Goal: Navigation & Orientation: Find specific page/section

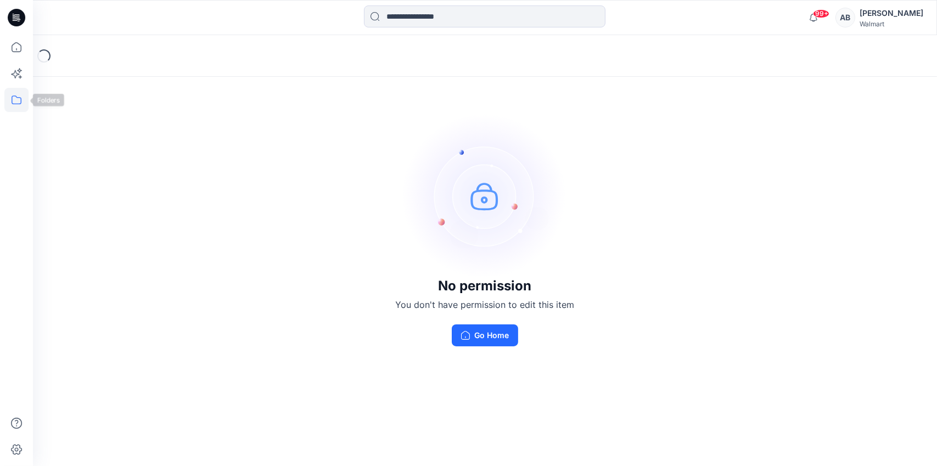
click at [15, 104] on icon at bounding box center [17, 100] width 10 height 9
click at [60, 87] on div at bounding box center [104, 86] width 125 height 22
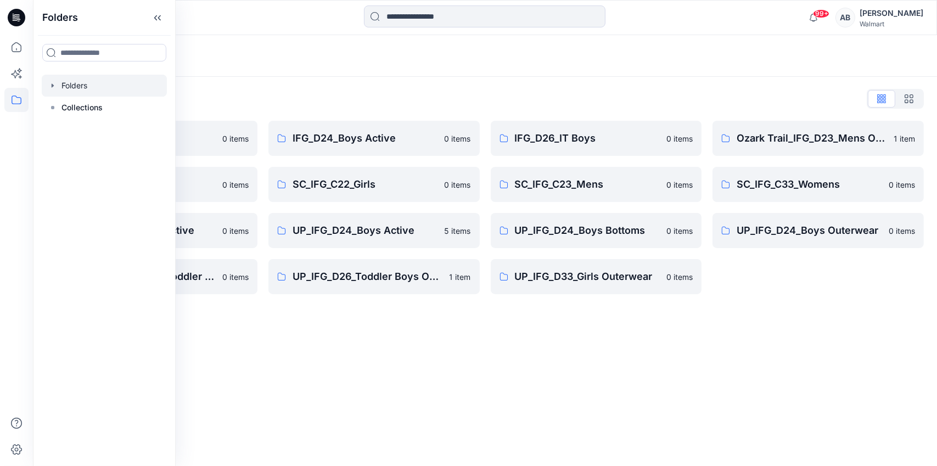
click at [644, 389] on div "Folders Folders List IFG_D23_Mens Active 0 items SC_IFG_C22_Boys 0 items UP_IFG…" at bounding box center [485, 250] width 904 height 431
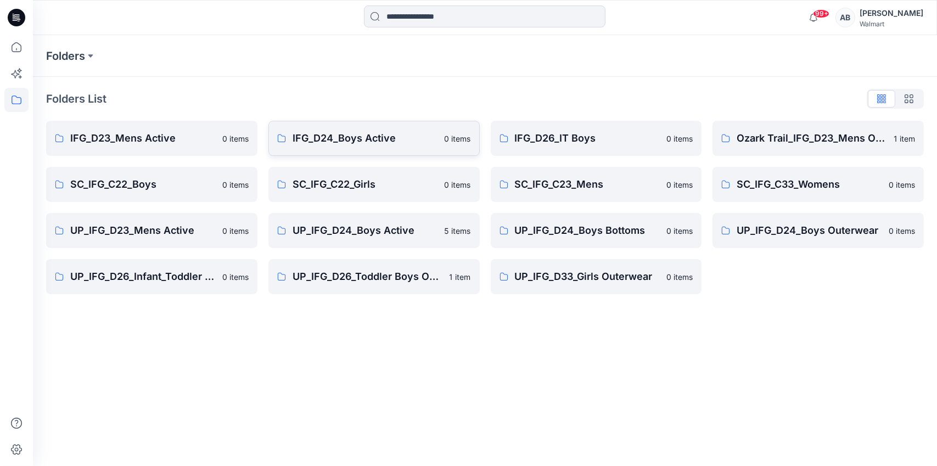
click at [352, 140] on p "IFG_D24_Boys Active" at bounding box center [366, 138] width 146 height 15
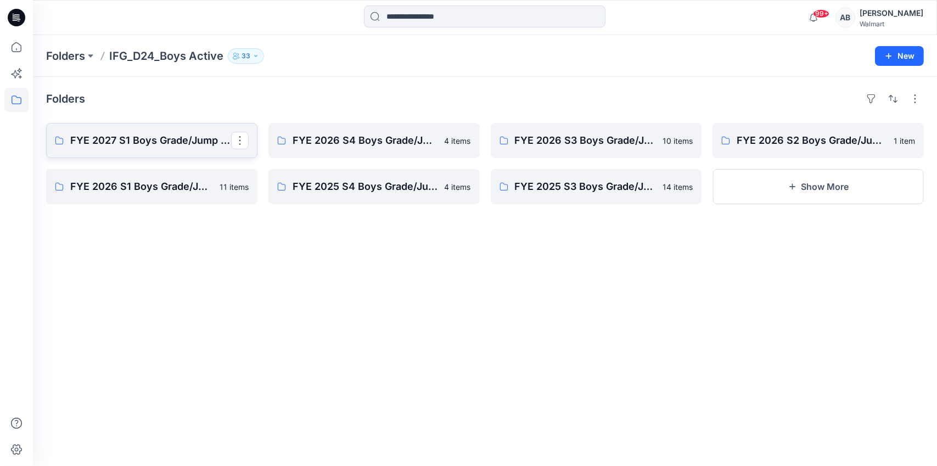
click at [161, 140] on p "FYE 2027 S1 Boys Grade/Jump size review - ASTM grades" at bounding box center [150, 140] width 161 height 15
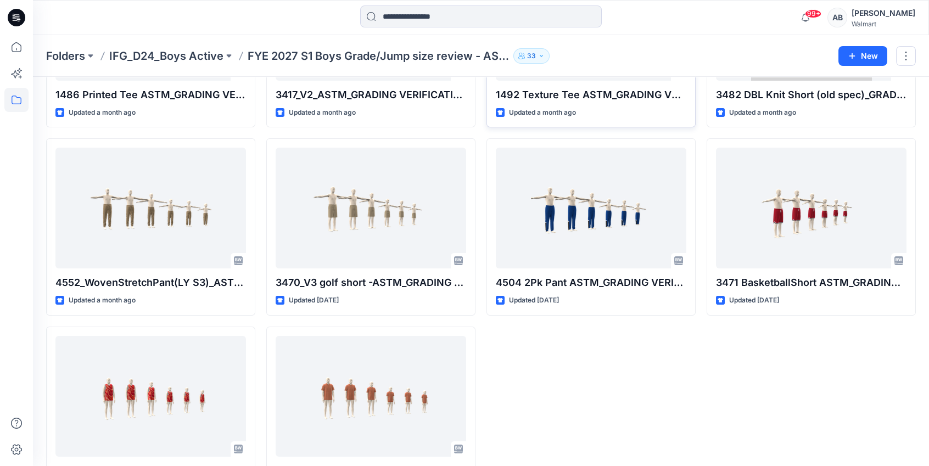
scroll to position [410, 0]
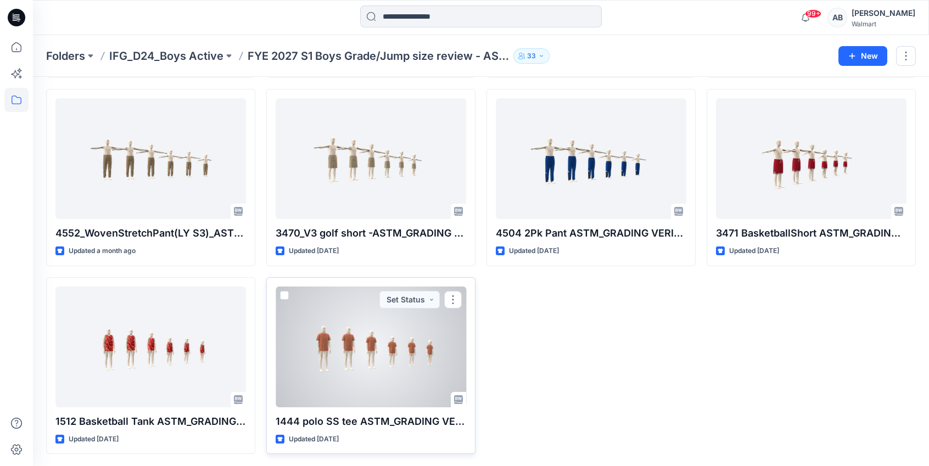
click at [384, 381] on div at bounding box center [371, 347] width 191 height 121
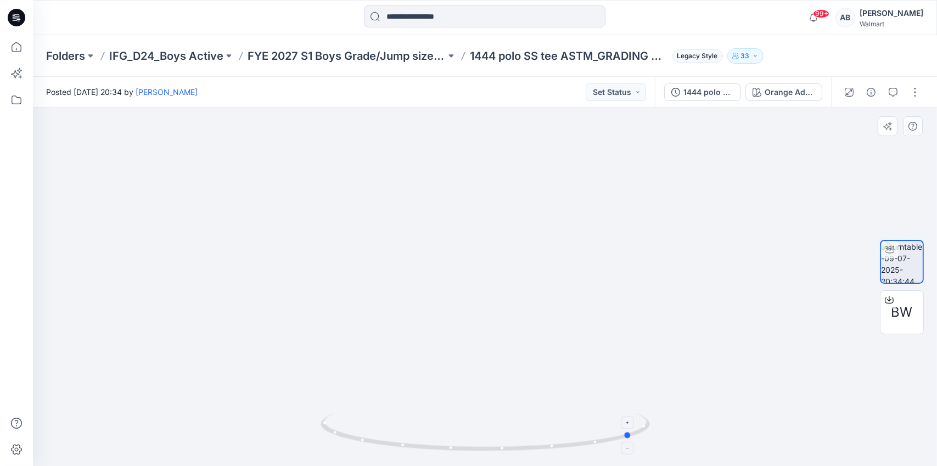
drag, startPoint x: 373, startPoint y: 445, endPoint x: 521, endPoint y: 435, distance: 148.1
click at [521, 435] on icon at bounding box center [487, 433] width 332 height 41
